Goal: Transaction & Acquisition: Subscribe to service/newsletter

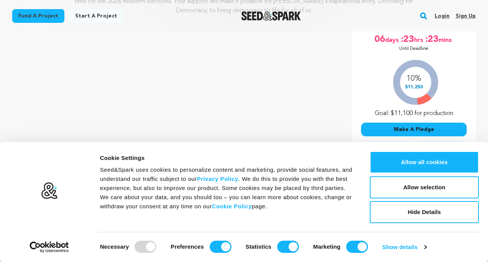
scroll to position [128, 0]
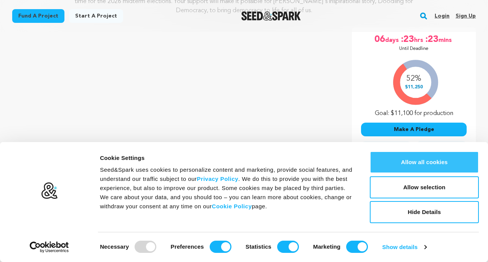
click at [438, 165] on button "Allow all cookies" at bounding box center [424, 162] width 109 height 22
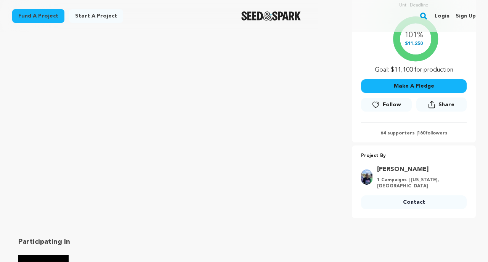
scroll to position [174, 0]
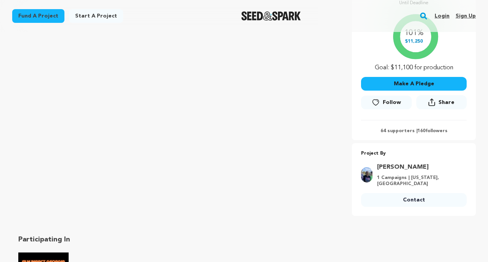
click at [392, 102] on span "Follow" at bounding box center [392, 103] width 18 height 8
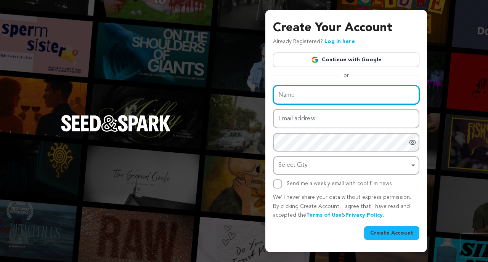
click at [381, 95] on input "Name" at bounding box center [346, 94] width 146 height 19
type input "l"
type input "Lisa Mahaffey"
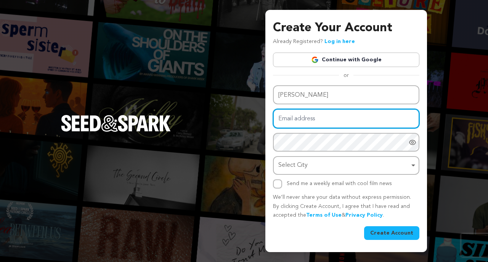
click at [293, 121] on input "Email address" at bounding box center [346, 118] width 146 height 19
type input "[EMAIL_ADDRESS][DOMAIN_NAME]"
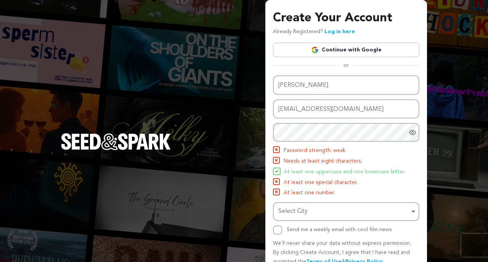
click at [414, 131] on icon "Show password as plain text. Warning: this will display your password on the sc…" at bounding box center [412, 132] width 6 height 5
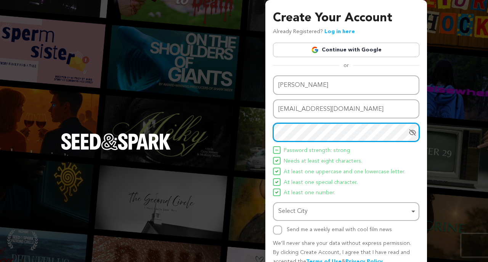
click at [298, 208] on div "Select City Remove item" at bounding box center [343, 211] width 131 height 11
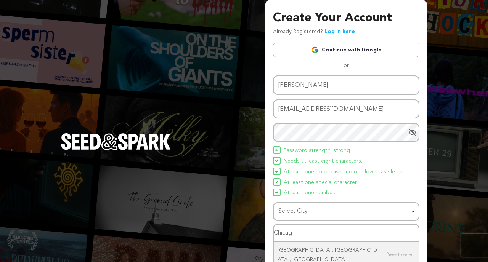
type input "Chicago"
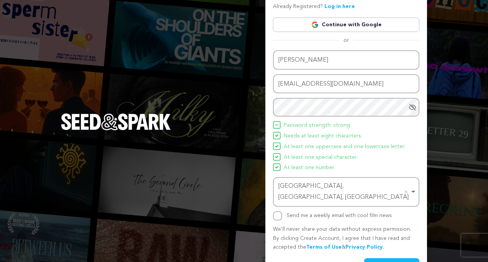
scroll to position [36, 0]
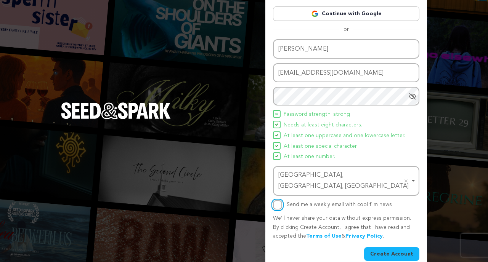
click at [277, 200] on input "Send me a weekly email with cool film news" at bounding box center [277, 204] width 9 height 9
checkbox input "true"
click at [381, 247] on button "Create Account" at bounding box center [391, 254] width 55 height 14
